Goal: Information Seeking & Learning: Find specific page/section

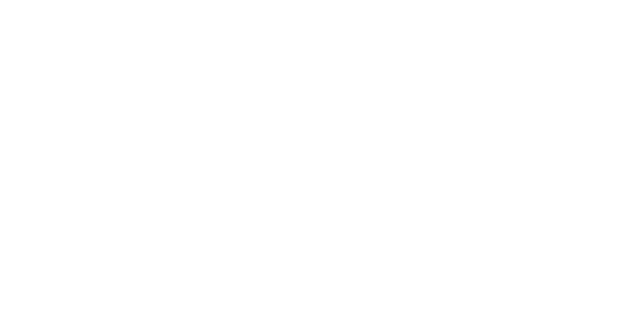
select select "Song"
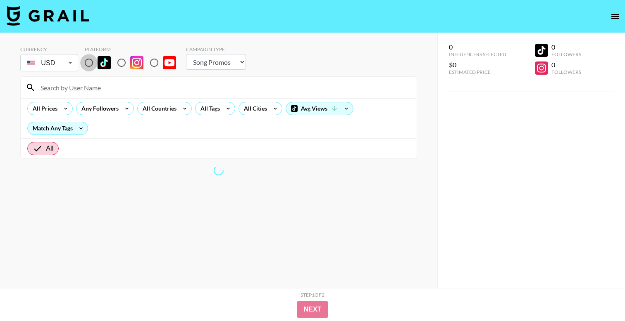
click at [87, 66] on input "radio" at bounding box center [88, 62] width 17 height 17
radio input "true"
click at [159, 114] on div "All Countries" at bounding box center [158, 108] width 40 height 12
click at [191, 121] on div at bounding box center [312, 160] width 625 height 321
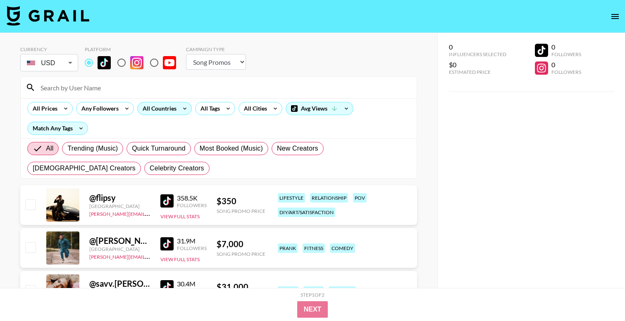
click at [178, 107] on icon at bounding box center [184, 108] width 13 height 12
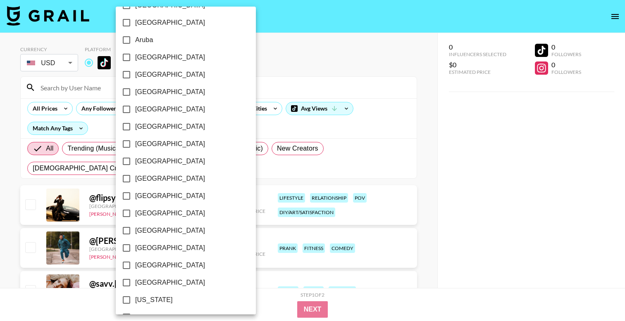
scroll to position [16, 0]
click at [155, 231] on span "[GEOGRAPHIC_DATA]" at bounding box center [170, 232] width 70 height 10
click at [135, 231] on input "[GEOGRAPHIC_DATA]" at bounding box center [126, 231] width 17 height 17
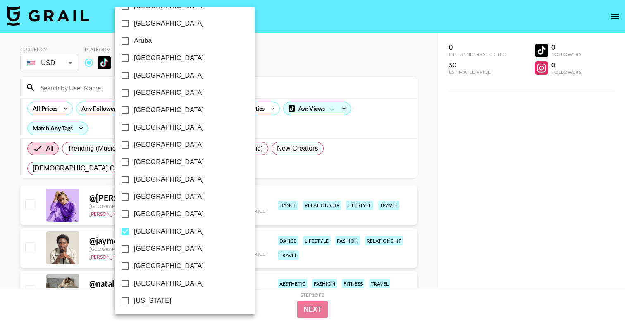
click at [150, 230] on span "[GEOGRAPHIC_DATA]" at bounding box center [169, 232] width 70 height 10
click at [134, 230] on input "[GEOGRAPHIC_DATA]" at bounding box center [125, 231] width 17 height 17
checkbox input "false"
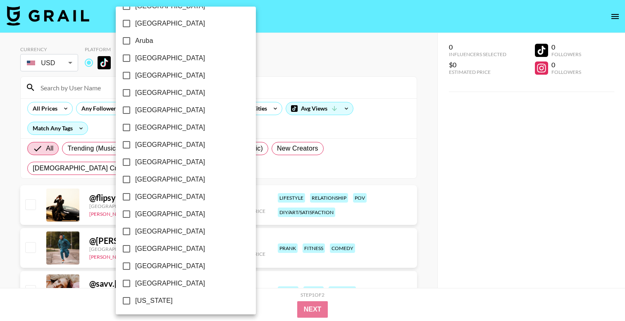
scroll to position [42, 0]
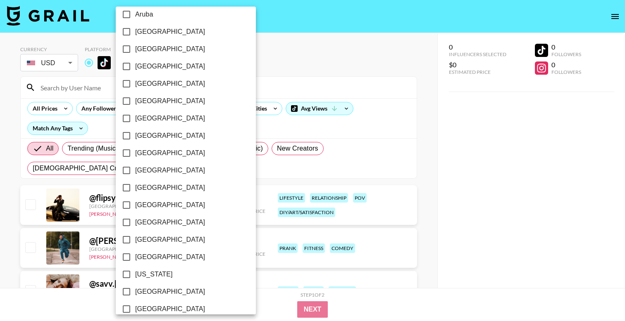
click at [146, 291] on span "[GEOGRAPHIC_DATA]" at bounding box center [170, 292] width 70 height 10
click at [135, 291] on input "[GEOGRAPHIC_DATA]" at bounding box center [126, 291] width 17 height 17
checkbox input "true"
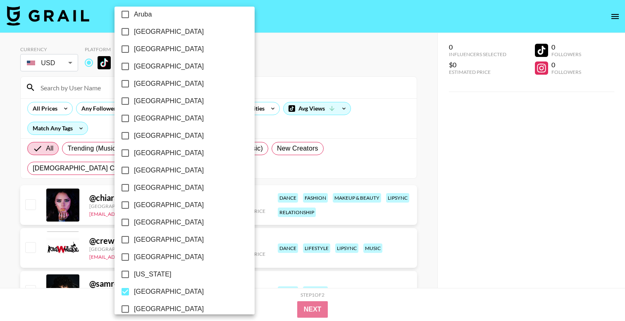
click at [271, 81] on div at bounding box center [312, 160] width 625 height 321
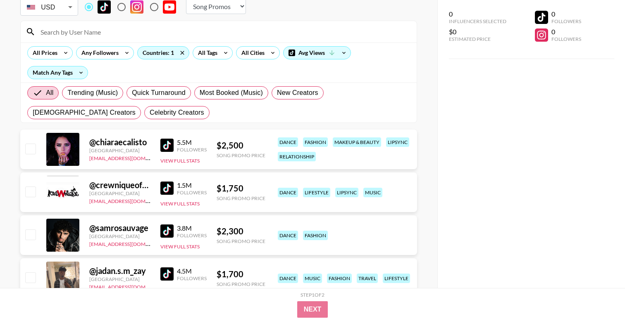
scroll to position [66, 0]
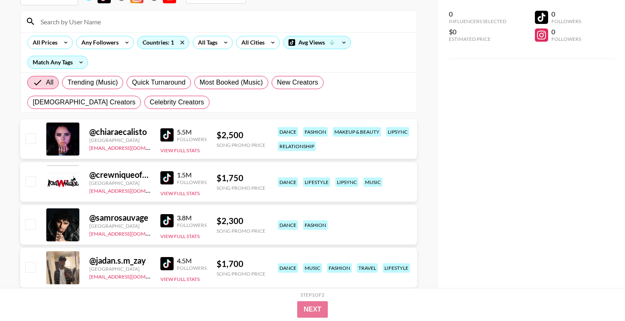
click at [168, 134] on img at bounding box center [166, 134] width 13 height 13
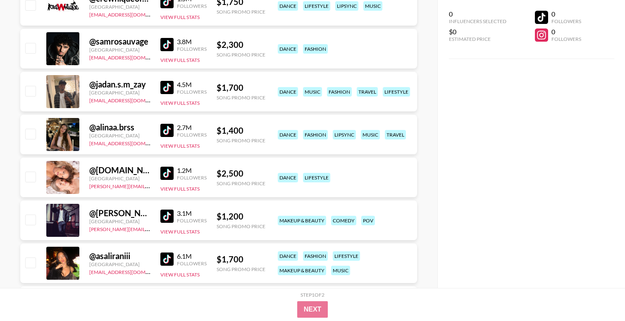
scroll to position [250, 0]
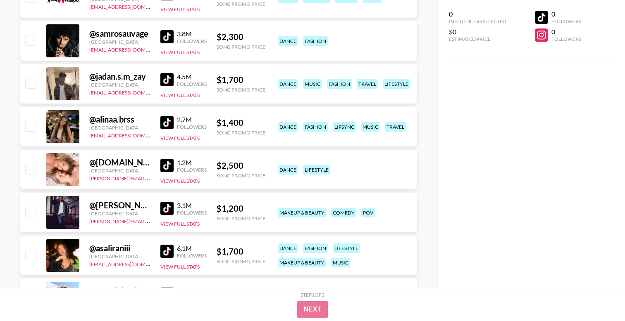
click at [169, 159] on img at bounding box center [166, 165] width 13 height 13
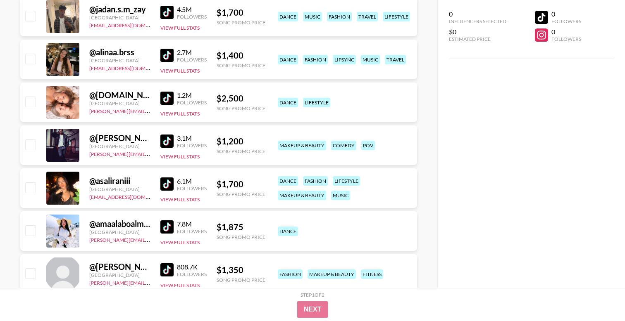
scroll to position [318, 0]
click at [159, 184] on div "@ asaliraniii [GEOGRAPHIC_DATA] [EMAIL_ADDRESS][DOMAIN_NAME] 6.1M Followers Vie…" at bounding box center [218, 188] width 397 height 40
click at [166, 185] on img at bounding box center [166, 183] width 13 height 13
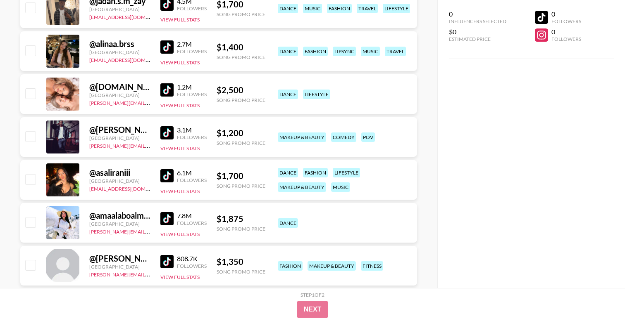
scroll to position [300, 0]
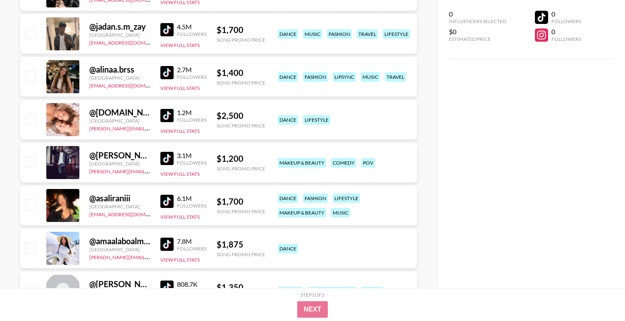
click at [164, 28] on img at bounding box center [166, 29] width 13 height 13
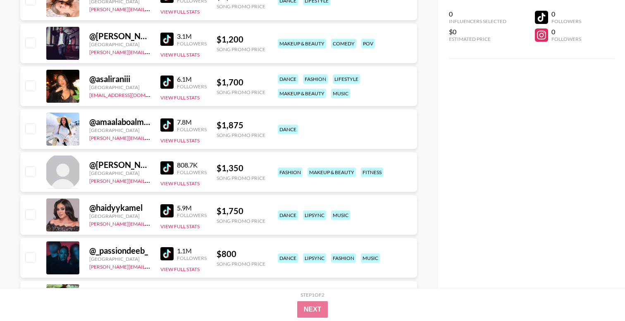
scroll to position [420, 0]
click at [169, 128] on img at bounding box center [166, 124] width 13 height 13
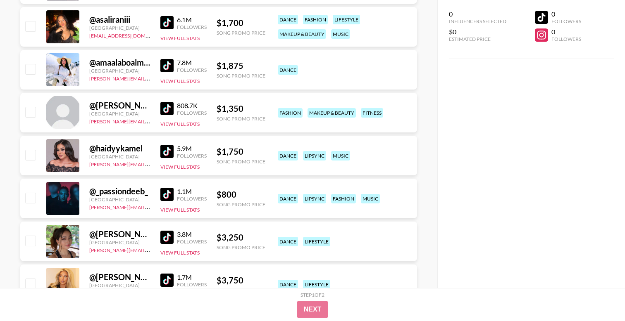
scroll to position [481, 0]
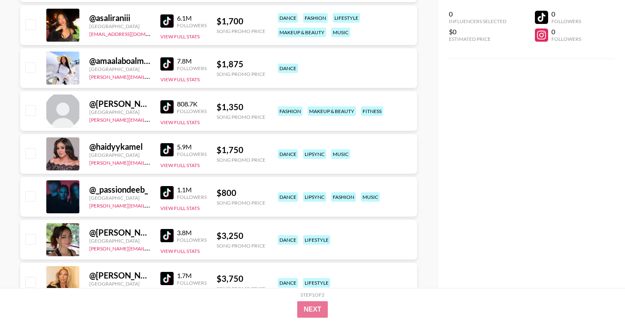
click at [168, 236] on img at bounding box center [166, 235] width 13 height 13
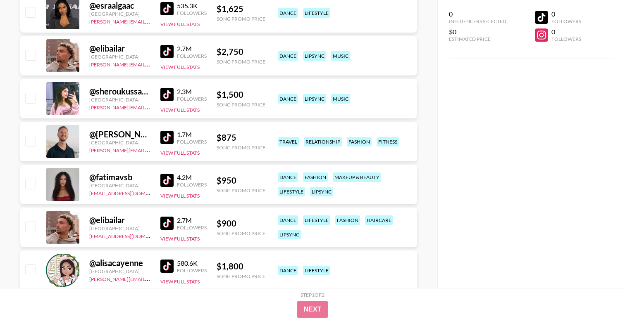
scroll to position [1070, 0]
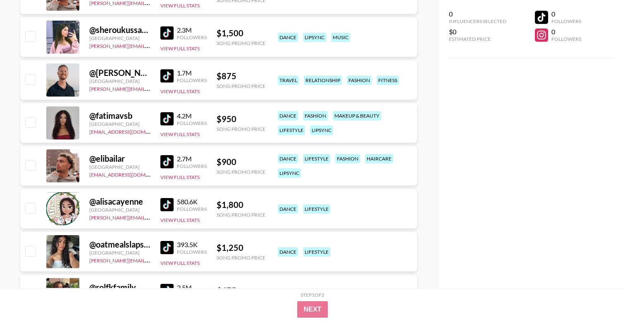
click at [171, 207] on img at bounding box center [166, 204] width 13 height 13
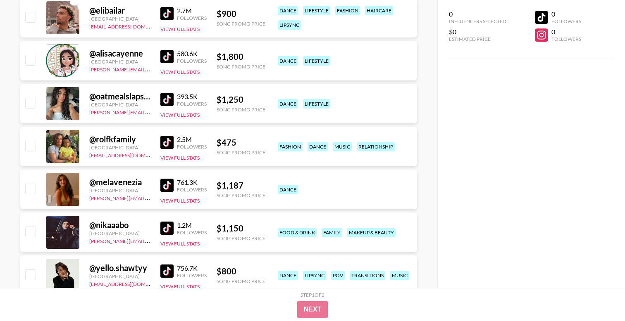
scroll to position [1219, 0]
click at [166, 179] on img at bounding box center [166, 184] width 13 height 13
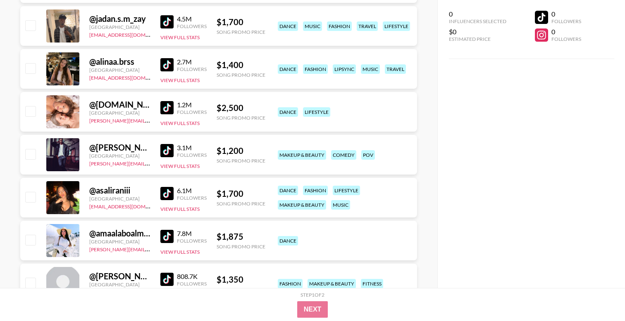
scroll to position [0, 0]
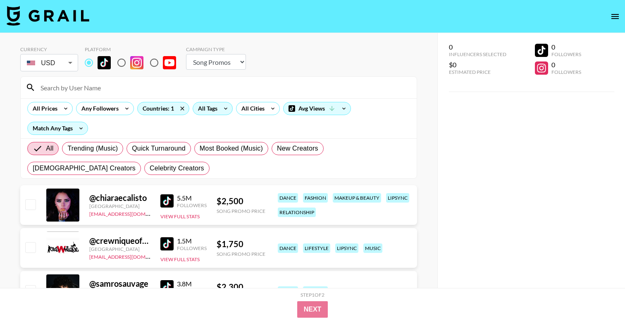
click at [210, 107] on div "All Tags" at bounding box center [206, 108] width 26 height 12
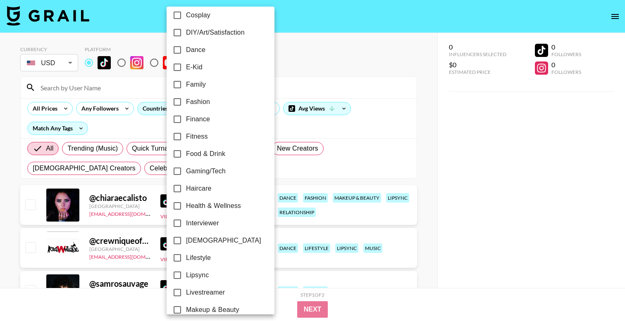
scroll to position [176, 0]
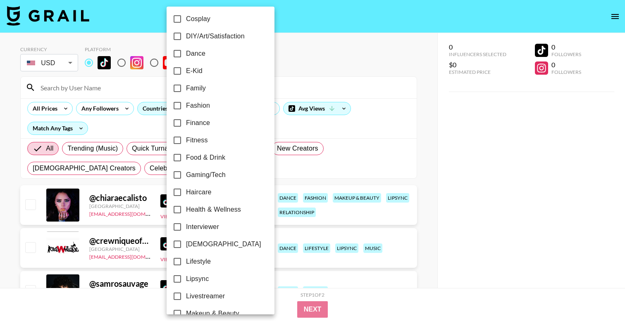
click at [194, 48] on label "Dance" at bounding box center [215, 53] width 93 height 17
click at [186, 48] on input "Dance" at bounding box center [177, 53] width 17 height 17
checkbox input "true"
click at [299, 47] on div at bounding box center [312, 160] width 625 height 321
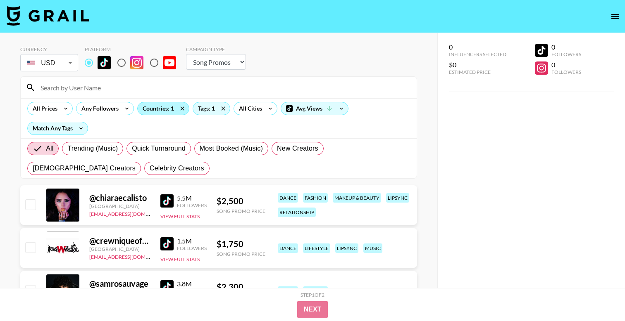
click at [173, 111] on div "Countries: 1" at bounding box center [163, 108] width 51 height 12
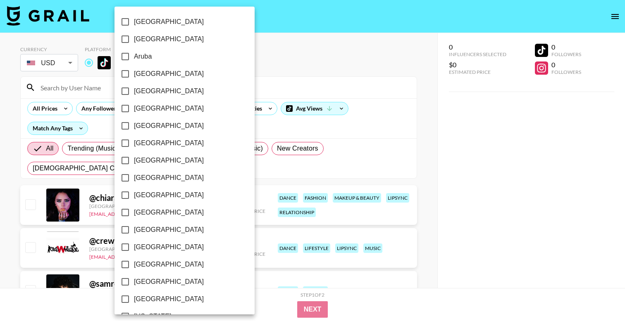
click at [329, 56] on div at bounding box center [312, 160] width 625 height 321
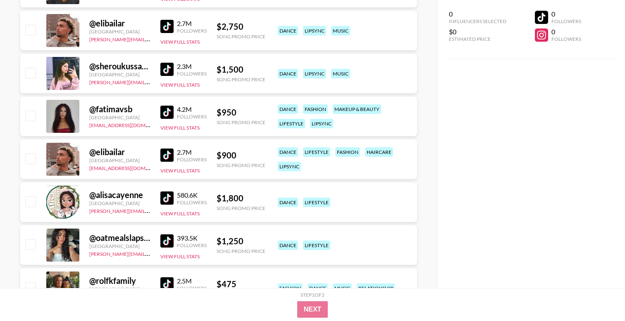
scroll to position [944, 0]
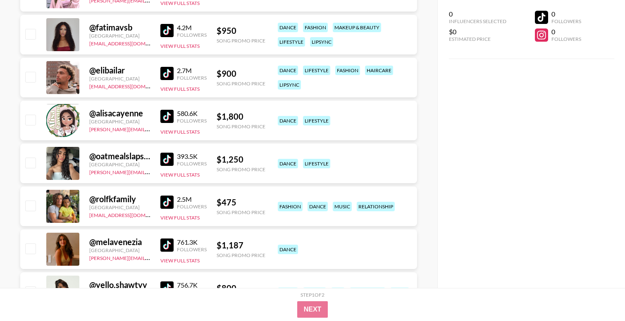
click at [167, 243] on img at bounding box center [166, 245] width 13 height 13
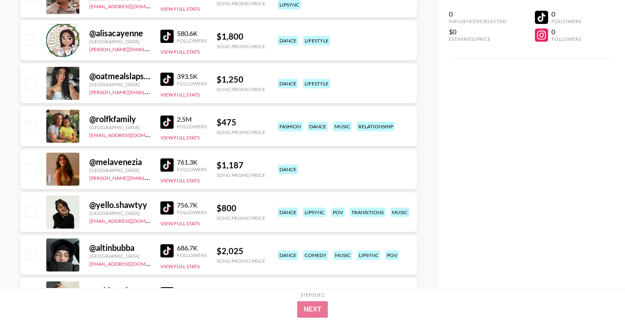
scroll to position [1031, 0]
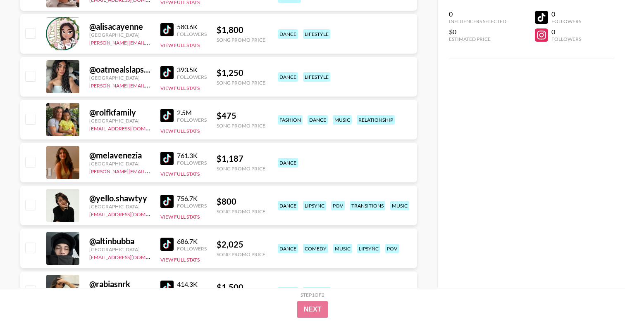
click at [169, 203] on img at bounding box center [166, 201] width 13 height 13
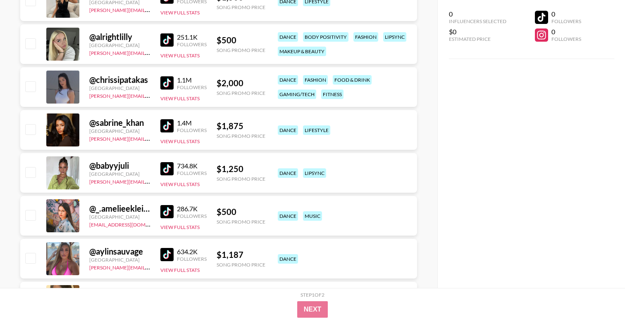
scroll to position [1409, 0]
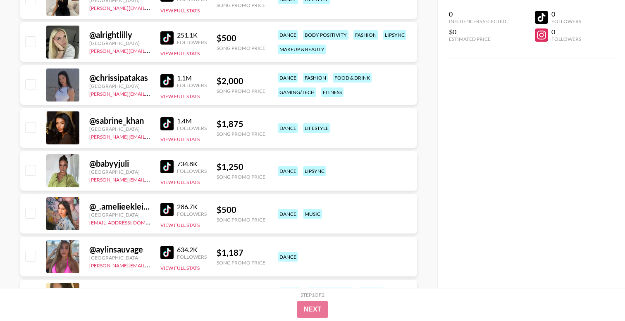
click at [169, 167] on img at bounding box center [166, 166] width 13 height 13
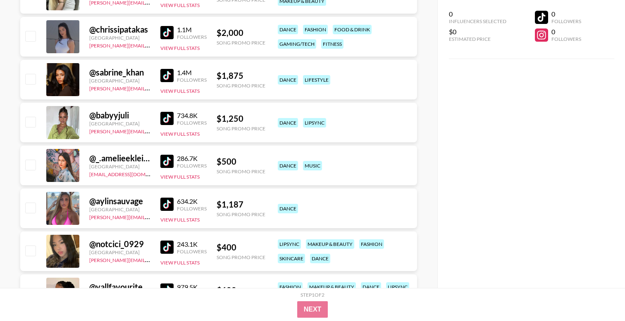
scroll to position [1468, 0]
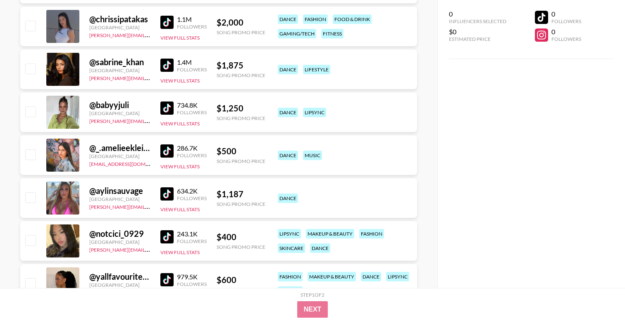
click at [169, 155] on img at bounding box center [166, 151] width 13 height 13
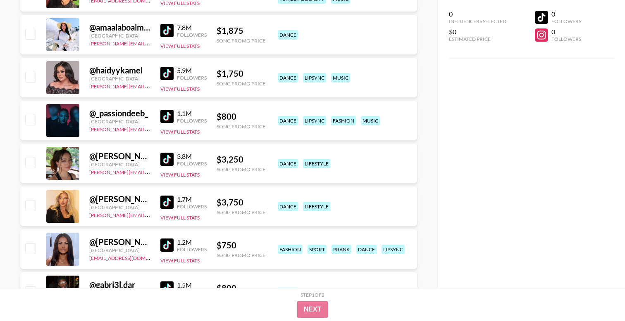
scroll to position [0, 0]
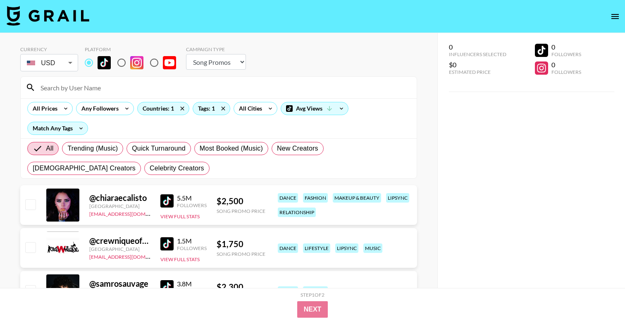
click at [162, 90] on input at bounding box center [224, 87] width 376 height 13
paste input "@asaliraniii"
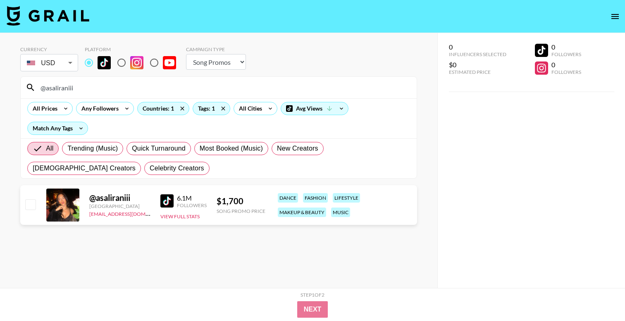
drag, startPoint x: 171, startPoint y: 89, endPoint x: 10, endPoint y: 76, distance: 161.6
click at [10, 76] on div "Currency USD USD ​ Platform Campaign Type Choose Type... Song Promos Brand Prom…" at bounding box center [218, 177] width 437 height 288
paste input "trendkidds"
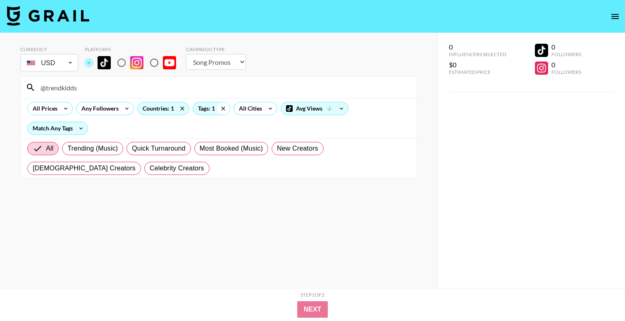
click at [220, 110] on icon at bounding box center [222, 108] width 13 height 12
click at [183, 107] on icon at bounding box center [182, 108] width 13 height 12
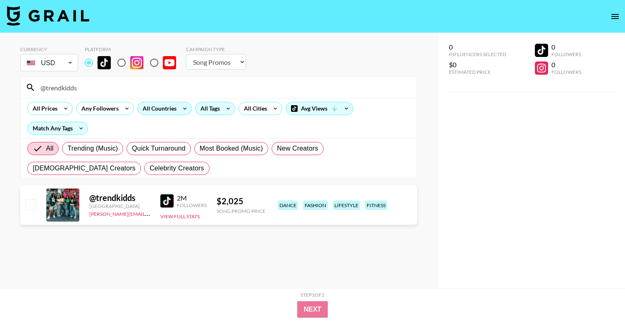
drag, startPoint x: 138, startPoint y: 93, endPoint x: 24, endPoint y: 81, distance: 114.6
click at [24, 81] on div "@trendkidds" at bounding box center [219, 87] width 396 height 21
paste input "[PERSON_NAME]"
drag, startPoint x: 173, startPoint y: 93, endPoint x: 28, endPoint y: 89, distance: 145.5
click at [28, 89] on div "@daniklieber" at bounding box center [219, 87] width 396 height 21
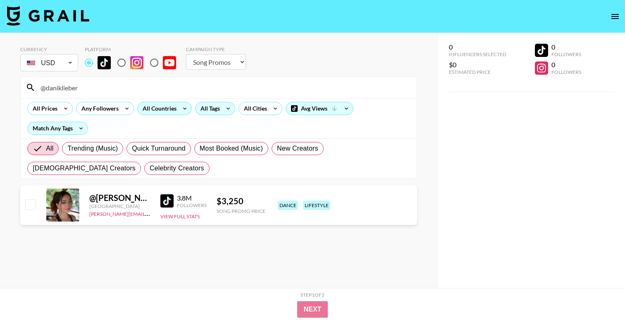
paste input "_.amelieeklein._"
drag, startPoint x: 2, startPoint y: 74, endPoint x: 76, endPoint y: 87, distance: 74.7
click at [59, 87] on div "Currency USD USD ​ Platform Campaign Type Choose Type... Song Promos Brand Prom…" at bounding box center [218, 177] width 437 height 288
drag, startPoint x: 102, startPoint y: 92, endPoint x: 0, endPoint y: 91, distance: 101.6
click at [0, 92] on div "Currency USD USD ​ Platform Campaign Type Choose Type... Song Promos Brand Prom…" at bounding box center [218, 177] width 437 height 288
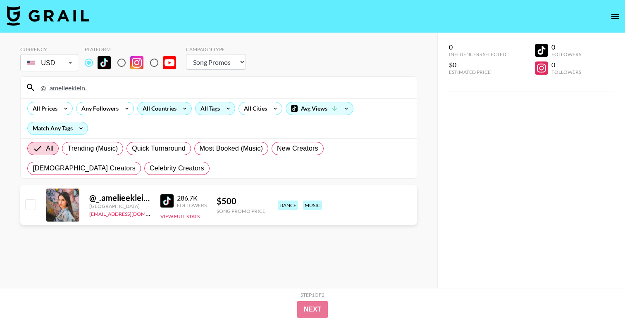
paste input "@asaliraniii"
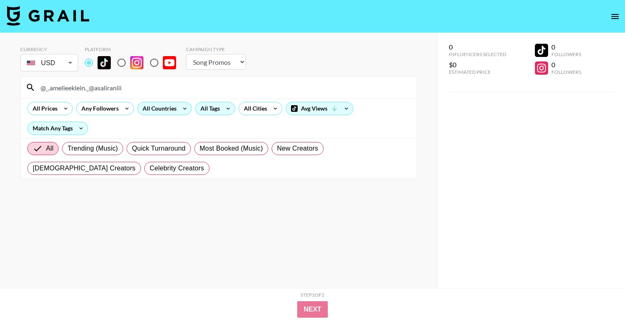
click at [96, 92] on input "@_.amelieeklein._@asaliraniii" at bounding box center [224, 87] width 376 height 13
paste input
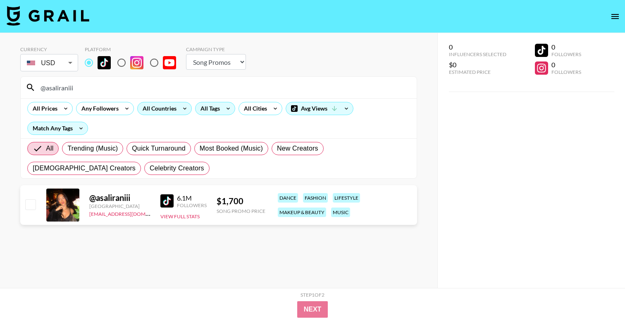
type input "@asaliraniii"
